Goal: Book appointment/travel/reservation

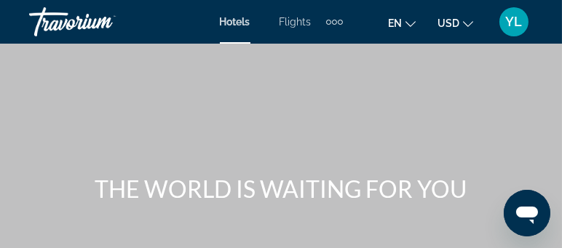
click at [337, 18] on div "Extra navigation items" at bounding box center [334, 22] width 17 height 22
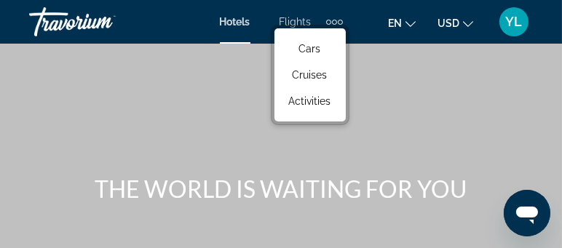
click at [523, 19] on div "YL" at bounding box center [514, 21] width 29 height 29
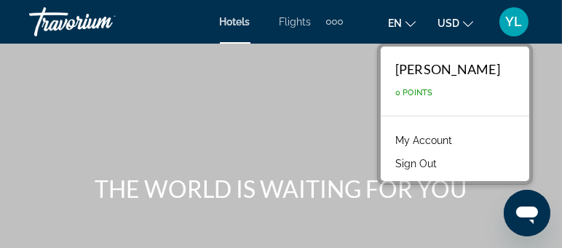
click at [291, 20] on span "Flights" at bounding box center [296, 22] width 32 height 12
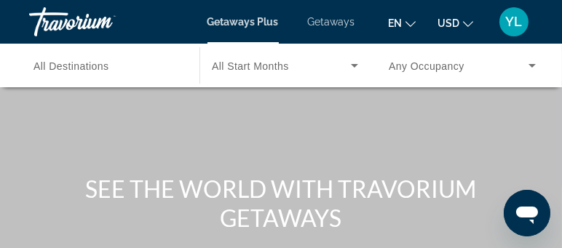
click at [323, 20] on span "Getaways" at bounding box center [331, 22] width 47 height 12
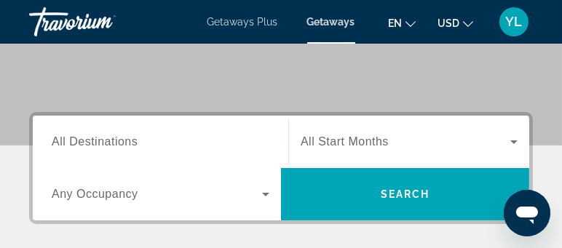
scroll to position [201, 0]
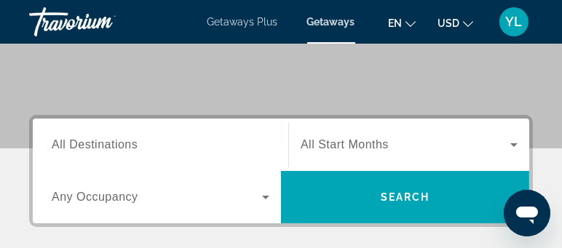
click at [323, 20] on span "Getaways" at bounding box center [331, 22] width 48 height 12
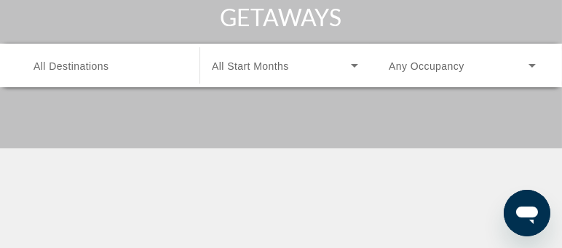
scroll to position [0, 0]
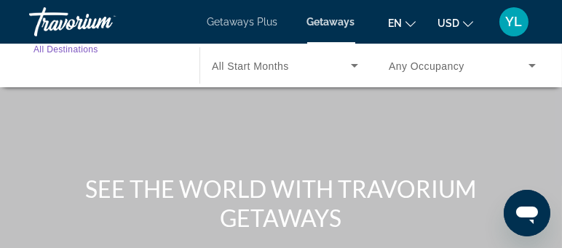
click at [124, 58] on input "Destination All Destinations" at bounding box center [107, 66] width 147 height 17
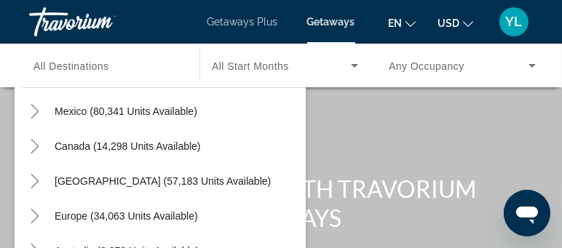
scroll to position [90, 0]
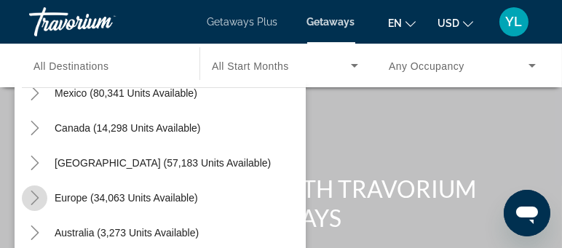
click at [38, 196] on icon "Toggle Europe (34,063 units available)" at bounding box center [35, 198] width 15 height 15
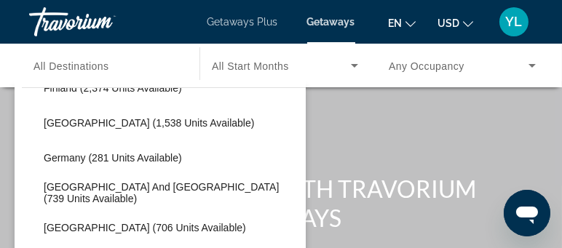
scroll to position [439, 0]
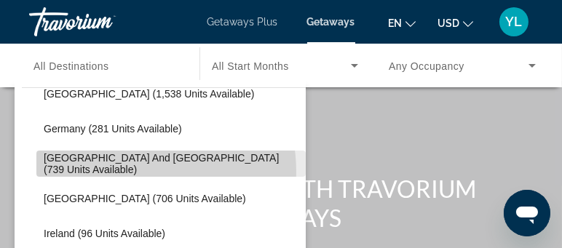
click at [121, 171] on span "Search widget" at bounding box center [171, 163] width 270 height 35
type input "**********"
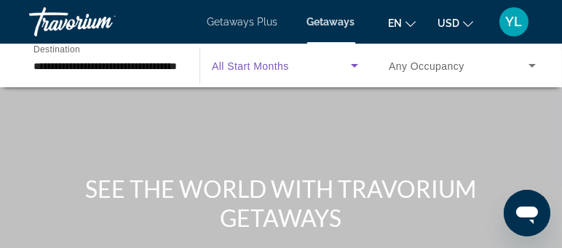
click at [352, 63] on icon "Search widget" at bounding box center [354, 65] width 17 height 17
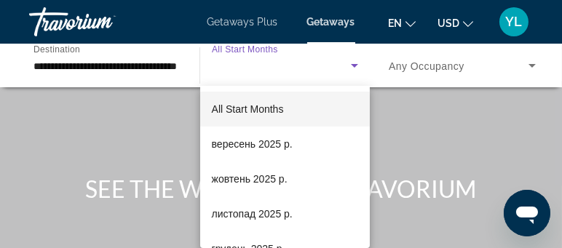
click at [352, 63] on div at bounding box center [281, 124] width 562 height 248
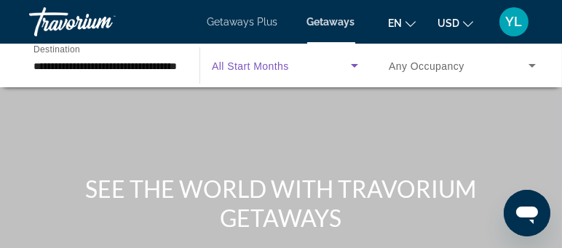
click at [352, 63] on icon "Search widget" at bounding box center [354, 65] width 17 height 17
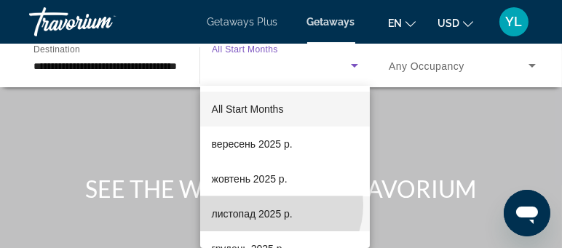
click at [278, 205] on span "листопад 2025 р." at bounding box center [252, 213] width 81 height 17
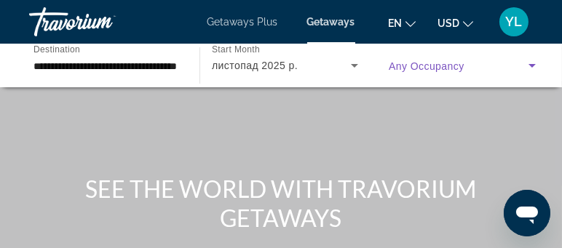
click at [516, 58] on span "Search widget" at bounding box center [459, 65] width 140 height 17
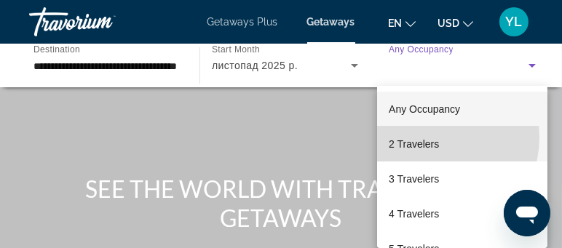
click at [434, 138] on span "2 Travelers" at bounding box center [414, 144] width 50 height 17
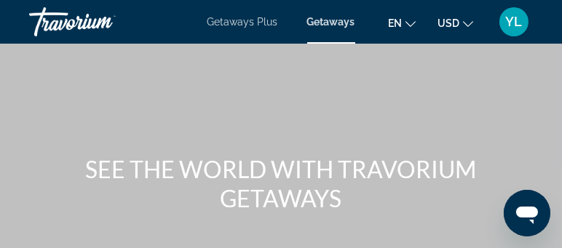
scroll to position [146, 0]
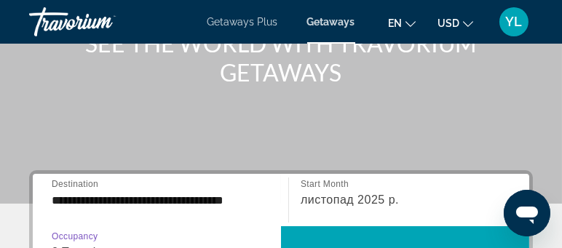
click at [375, 241] on div at bounding box center [281, 124] width 562 height 248
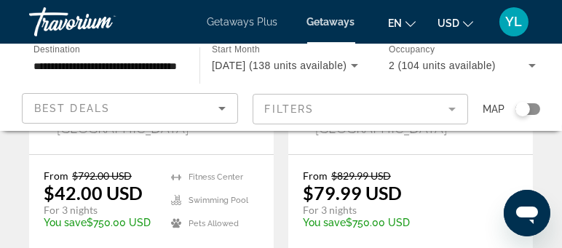
scroll to position [403, 0]
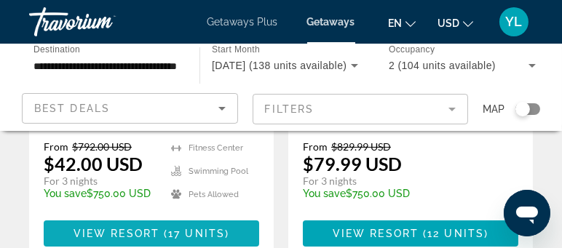
click at [157, 228] on span "View Resort" at bounding box center [117, 234] width 86 height 12
